Goal: Navigation & Orientation: Find specific page/section

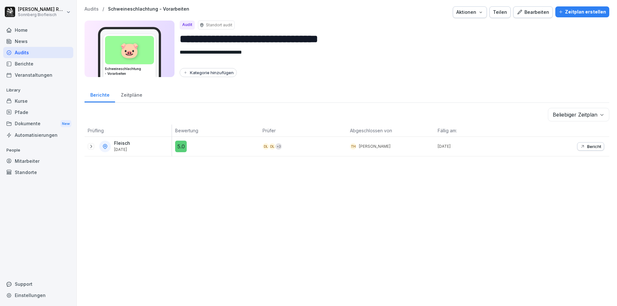
click at [39, 35] on div "Home" at bounding box center [38, 29] width 70 height 11
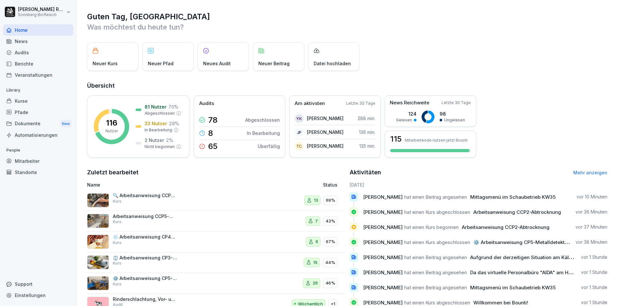
scroll to position [25, 0]
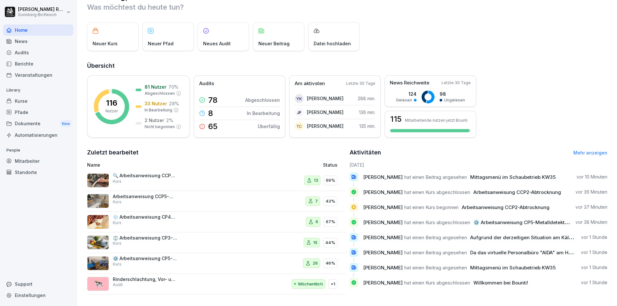
click at [37, 50] on div "Audits" at bounding box center [38, 52] width 70 height 11
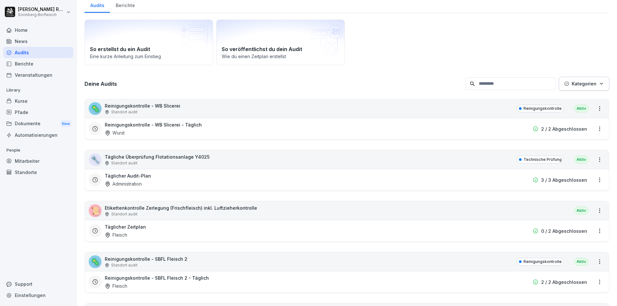
scroll to position [6, 0]
